Goal: Complete application form: Complete application form

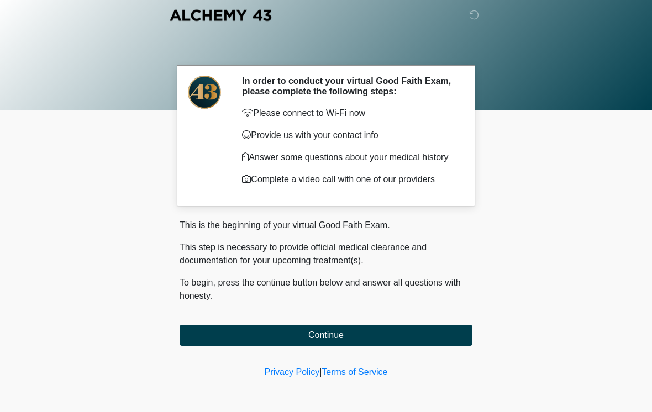
click at [366, 344] on button "Continue" at bounding box center [326, 335] width 293 height 21
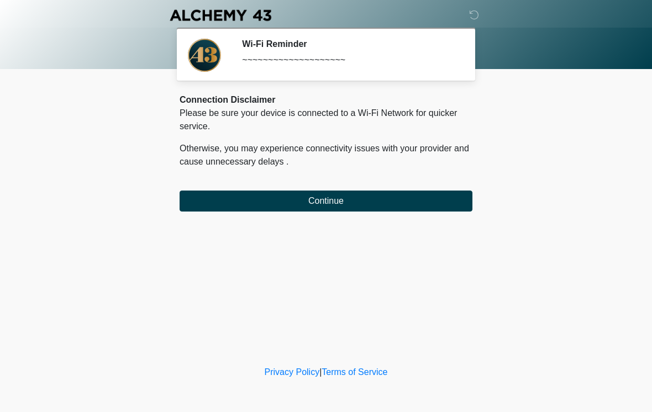
click at [410, 211] on button "Continue" at bounding box center [326, 201] width 293 height 21
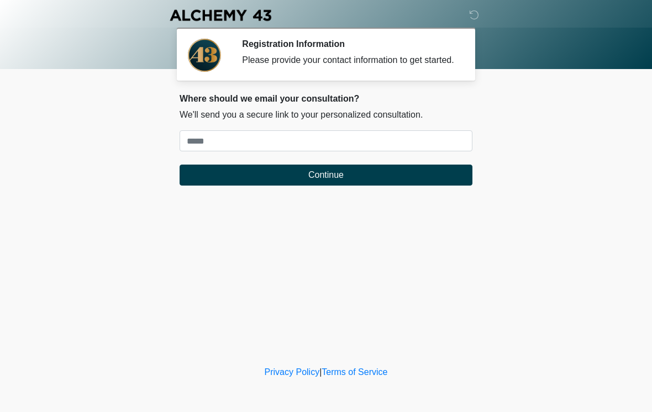
click at [353, 138] on div "Where should we email your consultation? We'll send you a secure link to your p…" at bounding box center [326, 139] width 293 height 92
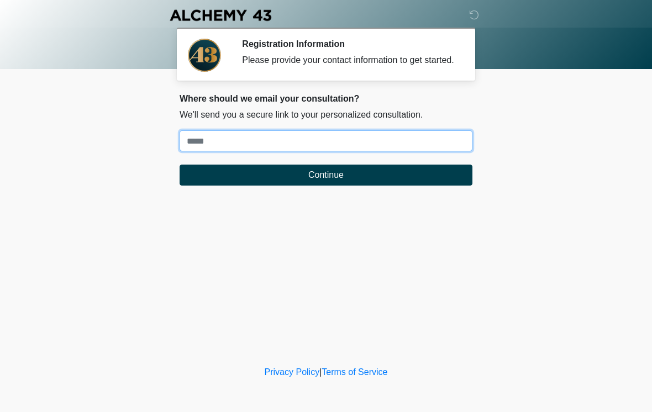
click at [386, 145] on input "Where should we email your treatment plan?" at bounding box center [326, 140] width 293 height 21
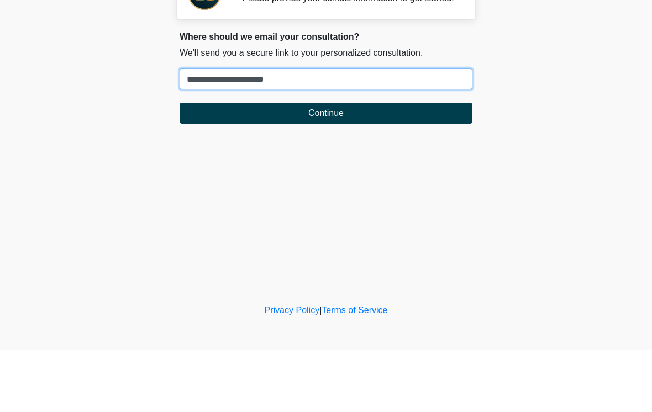
type input "**********"
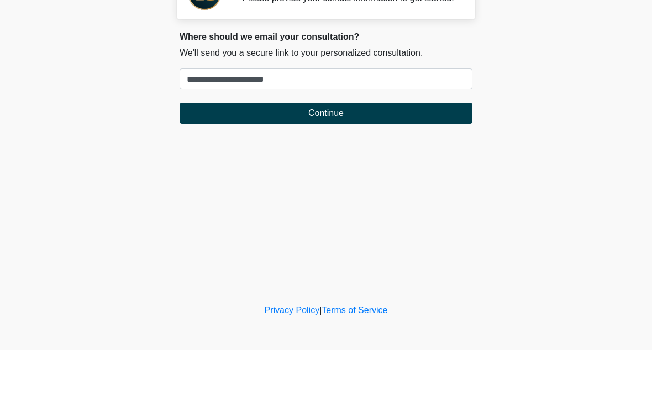
click at [399, 165] on button "Continue" at bounding box center [326, 175] width 293 height 21
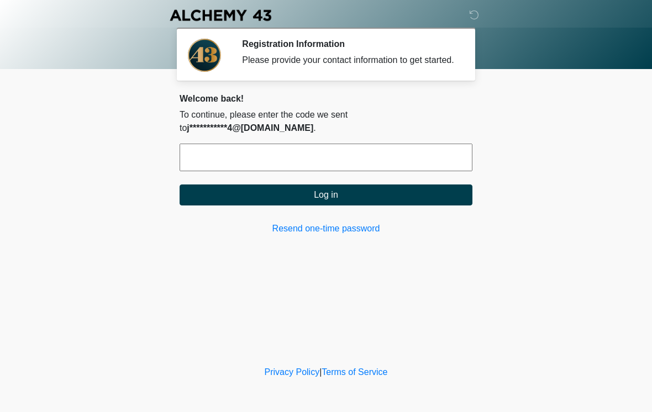
click at [406, 151] on input "text" at bounding box center [326, 158] width 293 height 28
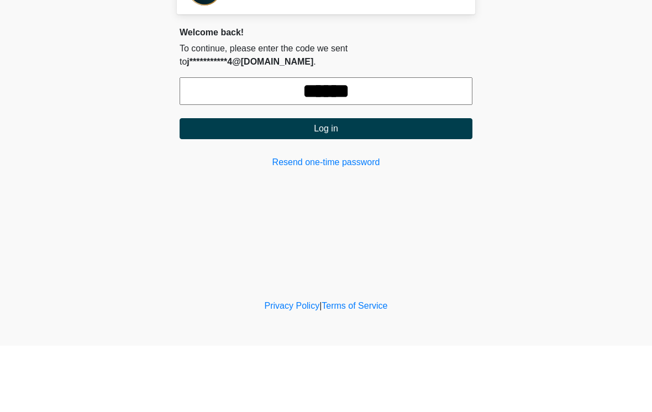
type input "******"
click at [354, 185] on button "Log in" at bounding box center [326, 195] width 293 height 21
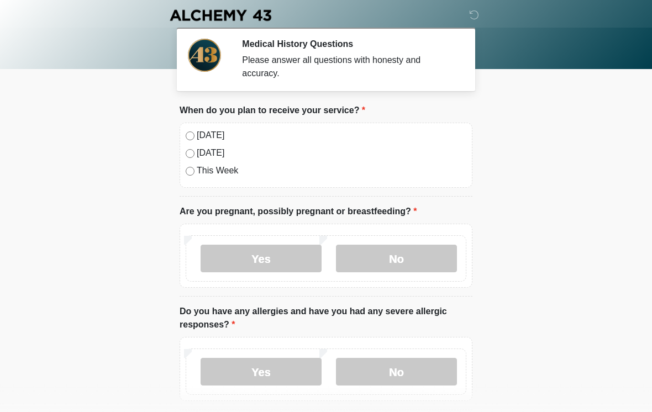
click at [211, 134] on label "[DATE]" at bounding box center [332, 135] width 270 height 13
click at [401, 253] on label "No" at bounding box center [396, 259] width 121 height 28
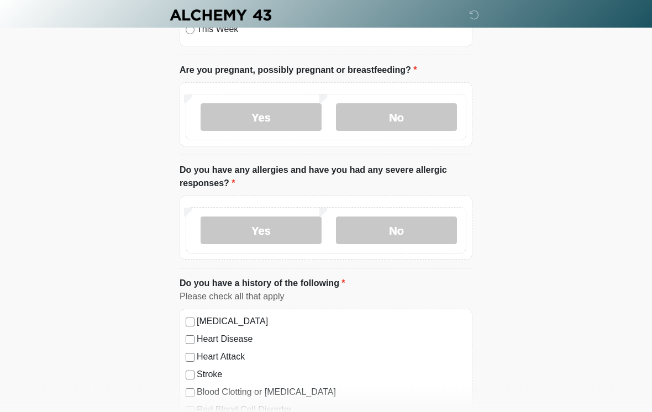
scroll to position [148, 0]
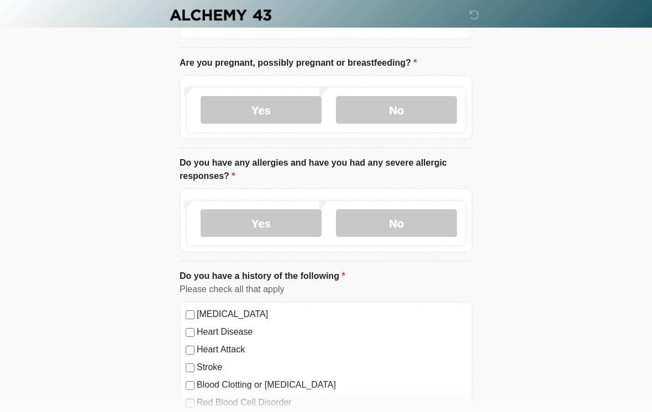
click at [291, 226] on label "Yes" at bounding box center [261, 224] width 121 height 28
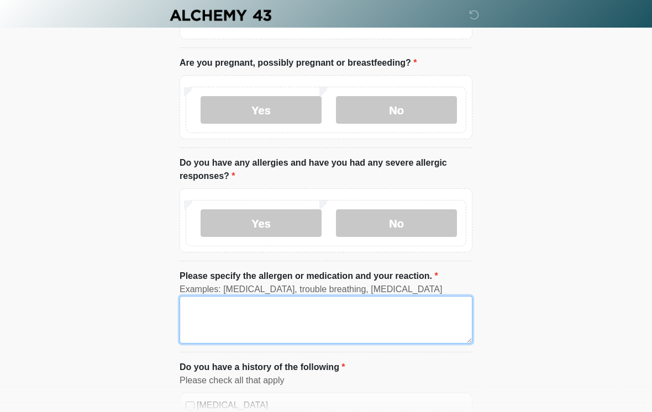
click at [340, 334] on textarea "Please specify the allergen or medication and your reaction." at bounding box center [326, 320] width 293 height 48
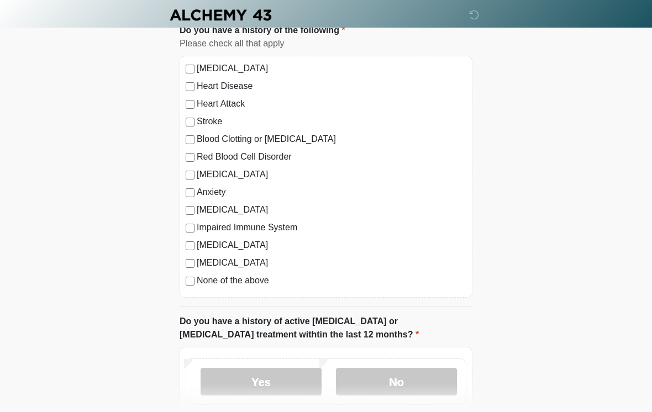
scroll to position [480, 0]
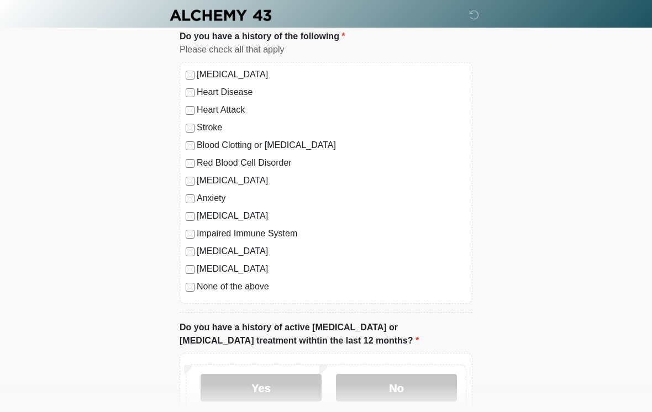
type textarea "**********"
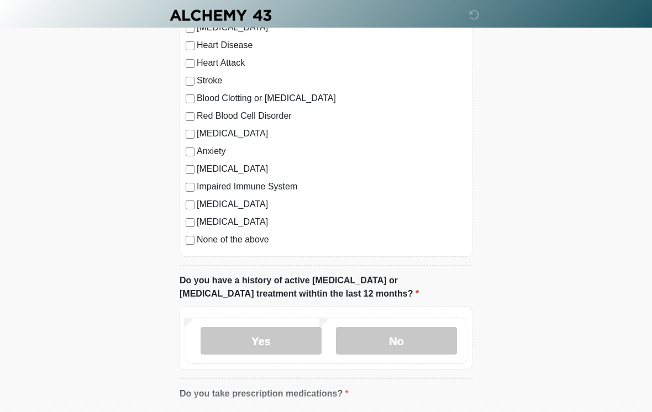
scroll to position [531, 0]
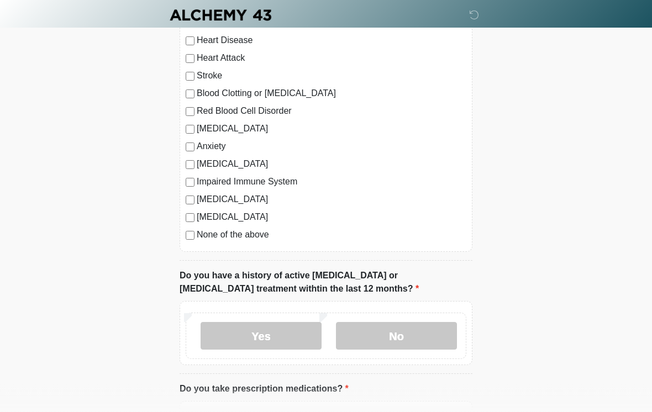
click at [428, 335] on label "No" at bounding box center [396, 337] width 121 height 28
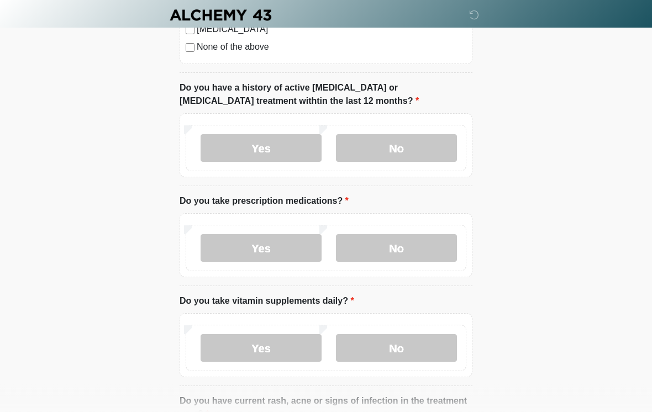
click at [282, 236] on label "Yes" at bounding box center [261, 249] width 121 height 28
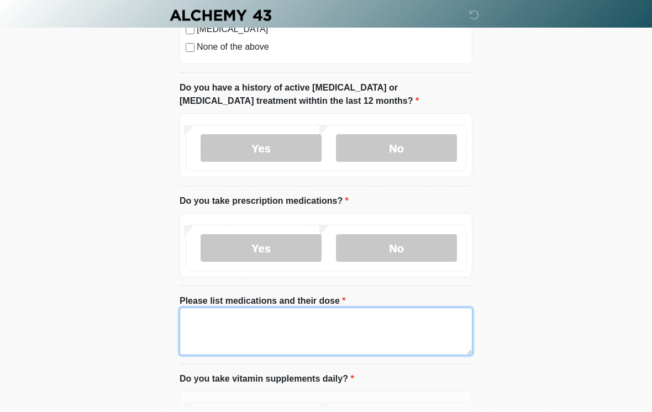
click at [386, 338] on textarea "Please list medications and their dose" at bounding box center [326, 332] width 293 height 48
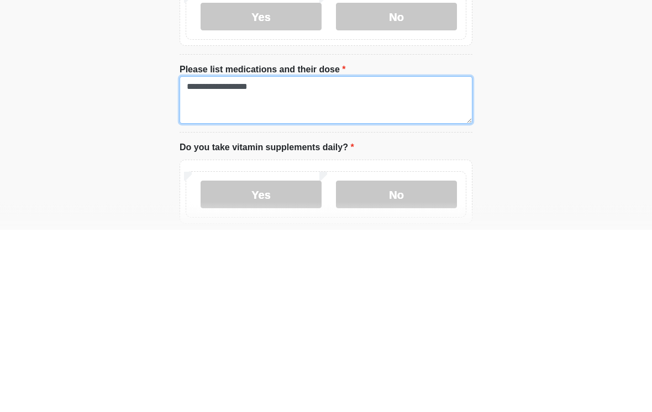
scroll to position [769, 0]
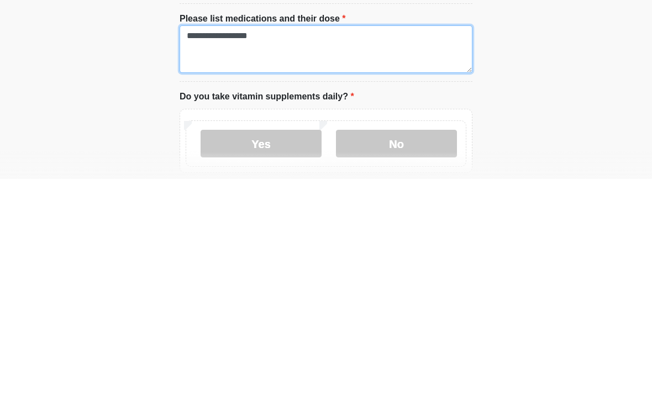
type textarea "**********"
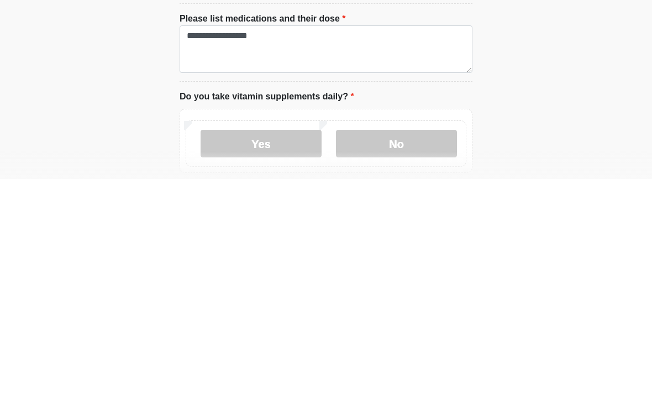
click at [435, 363] on label "No" at bounding box center [396, 377] width 121 height 28
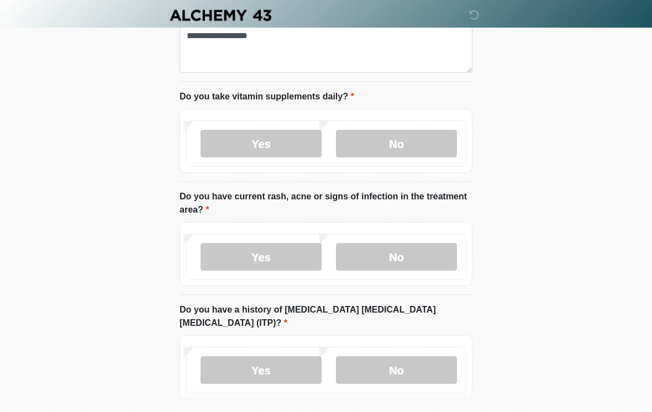
click at [425, 253] on label "No" at bounding box center [396, 257] width 121 height 28
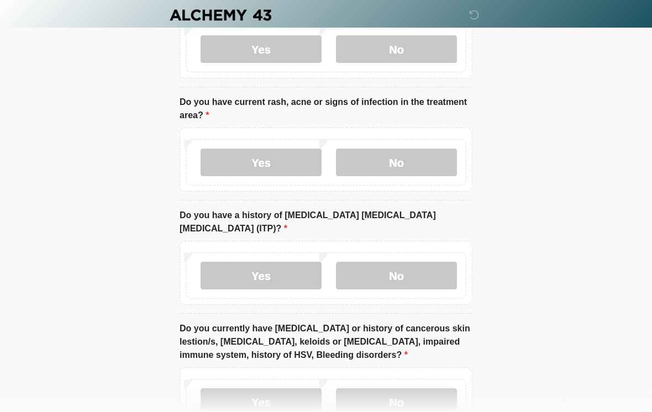
scroll to position [1107, 0]
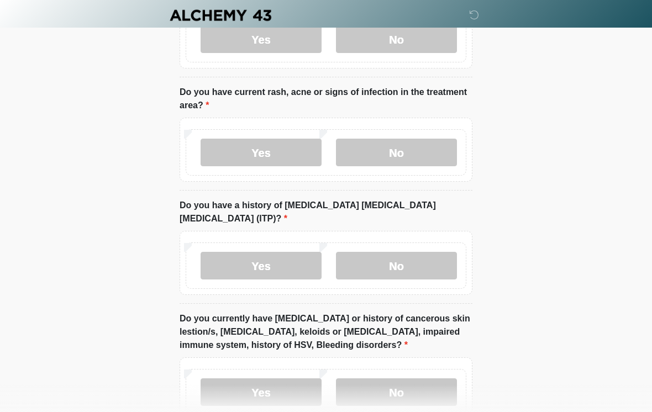
click at [438, 252] on label "No" at bounding box center [396, 266] width 121 height 28
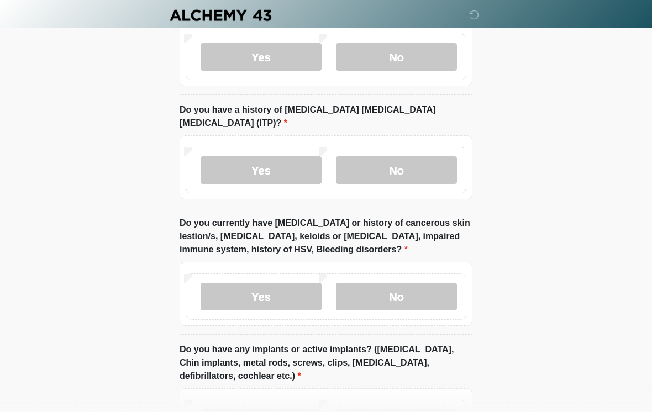
scroll to position [1206, 0]
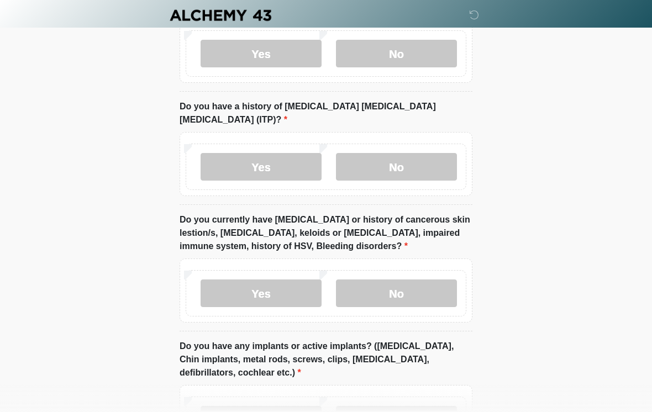
click at [427, 281] on label "No" at bounding box center [396, 294] width 121 height 28
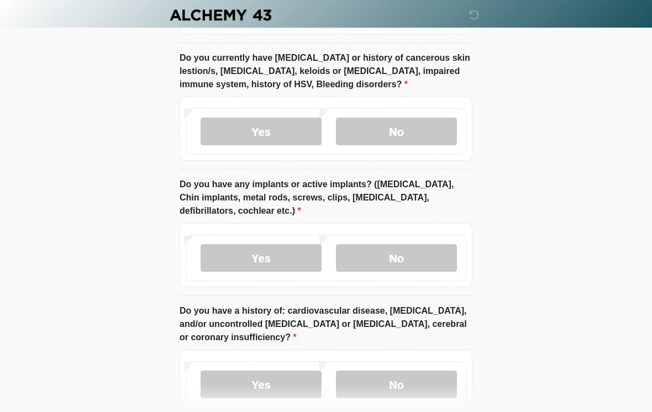
scroll to position [1368, 0]
click at [416, 244] on label "No" at bounding box center [396, 258] width 121 height 28
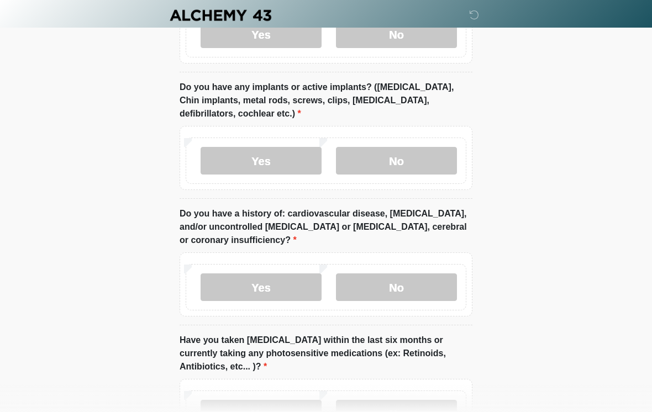
scroll to position [1476, 0]
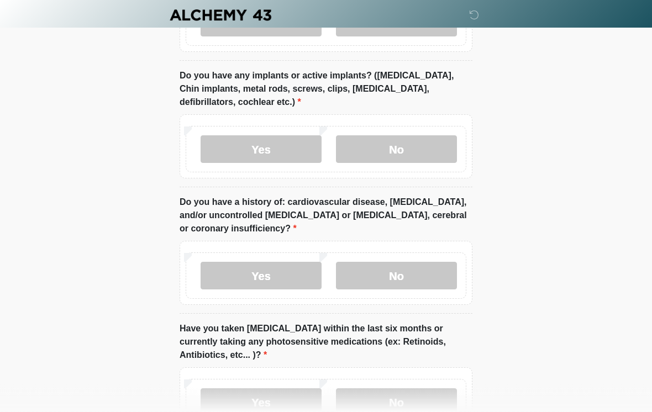
click at [413, 263] on label "No" at bounding box center [396, 277] width 121 height 28
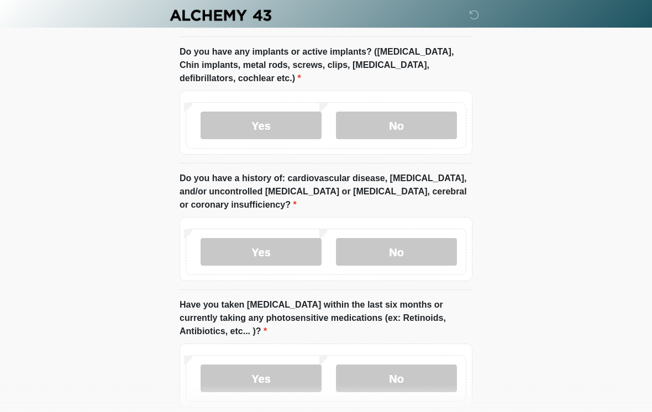
scroll to position [1560, 0]
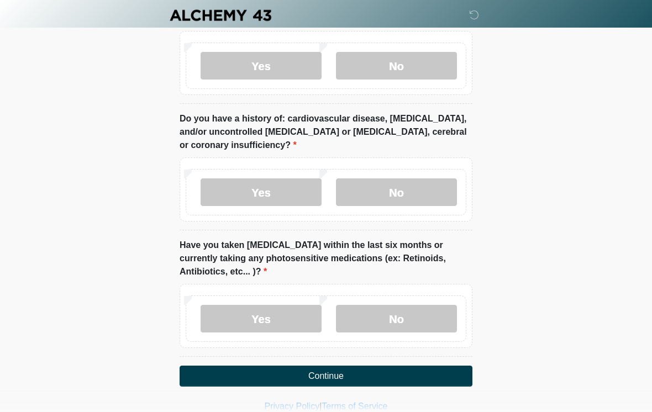
click at [406, 308] on label "No" at bounding box center [396, 319] width 121 height 28
click at [370, 366] on button "Continue" at bounding box center [326, 376] width 293 height 21
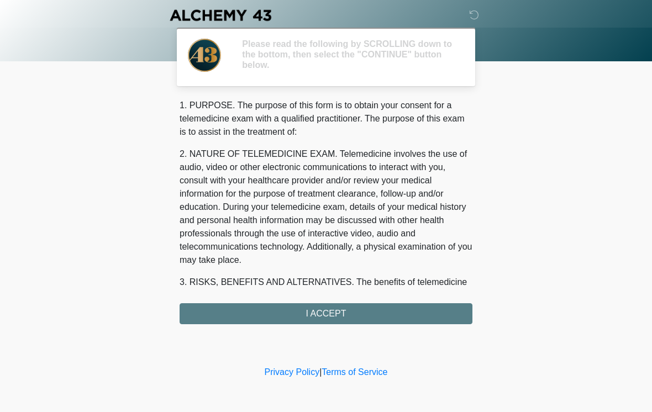
scroll to position [0, 0]
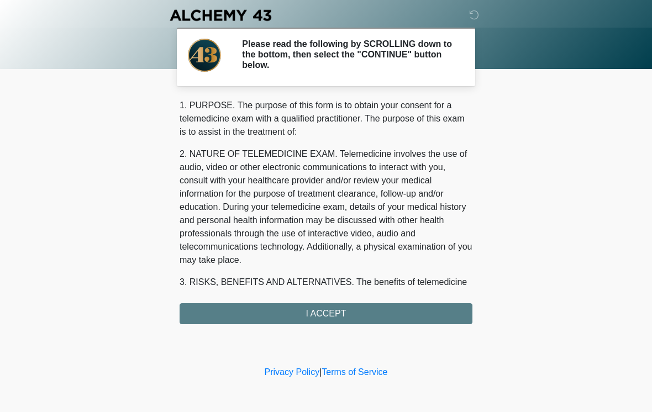
click at [383, 316] on div "1. PURPOSE. The purpose of this form is to obtain your consent for a telemedici…" at bounding box center [326, 212] width 293 height 226
click at [385, 316] on div "1. PURPOSE. The purpose of this form is to obtain your consent for a telemedici…" at bounding box center [326, 212] width 293 height 226
click at [350, 308] on div "1. PURPOSE. The purpose of this form is to obtain your consent for a telemedici…" at bounding box center [326, 212] width 293 height 226
click at [339, 311] on div "1. PURPOSE. The purpose of this form is to obtain your consent for a telemedici…" at bounding box center [326, 212] width 293 height 226
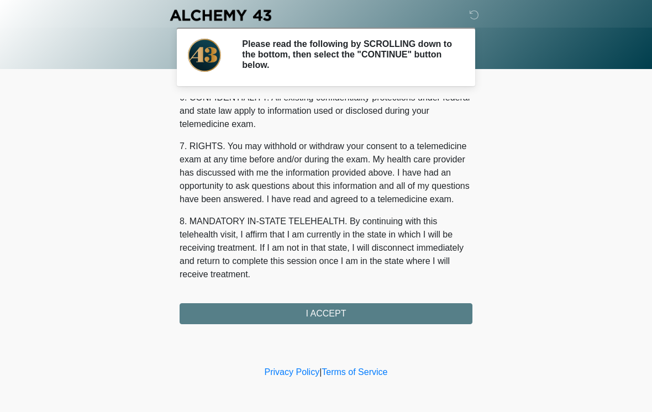
click at [343, 320] on div "1. PURPOSE. The purpose of this form is to obtain your consent for a telemedici…" at bounding box center [326, 212] width 293 height 226
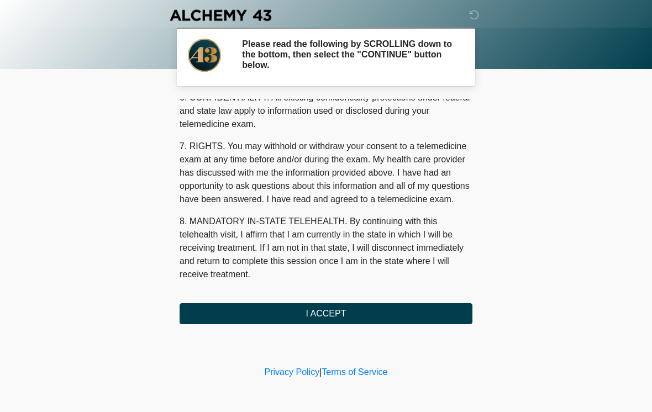
scroll to position [450, 0]
click at [342, 320] on button "I ACCEPT" at bounding box center [326, 313] width 293 height 21
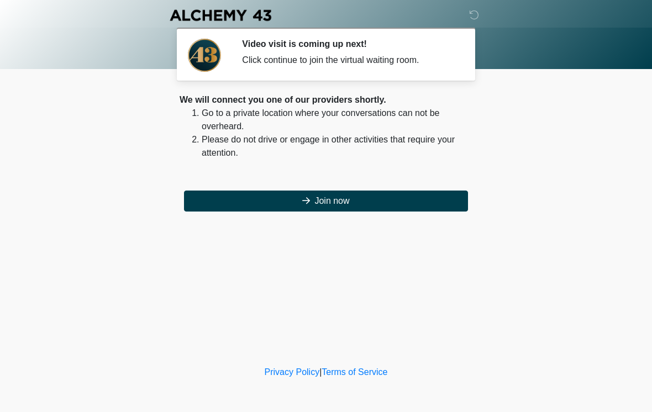
click at [367, 195] on button "Join now" at bounding box center [326, 201] width 284 height 21
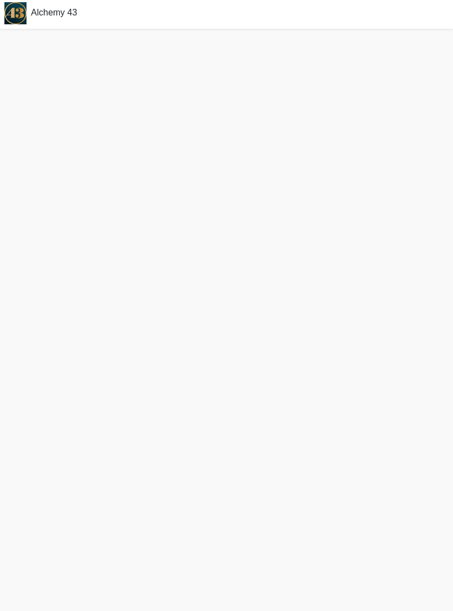
scroll to position [3, 0]
